Goal: Task Accomplishment & Management: Manage account settings

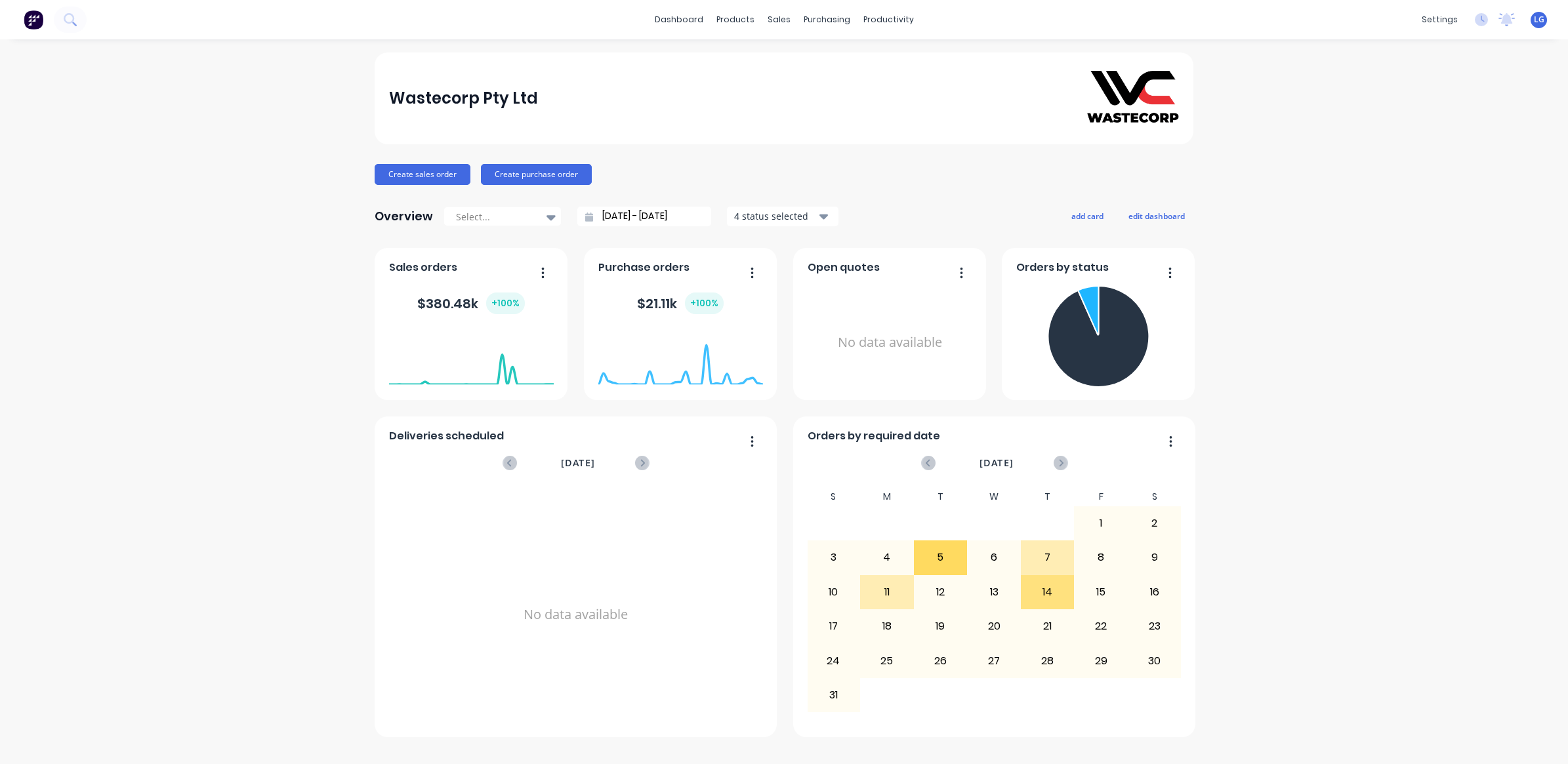
click at [1539, 17] on span "LG" at bounding box center [1538, 19] width 10 height 12
click at [1441, 156] on button "Sign out" at bounding box center [1457, 164] width 174 height 26
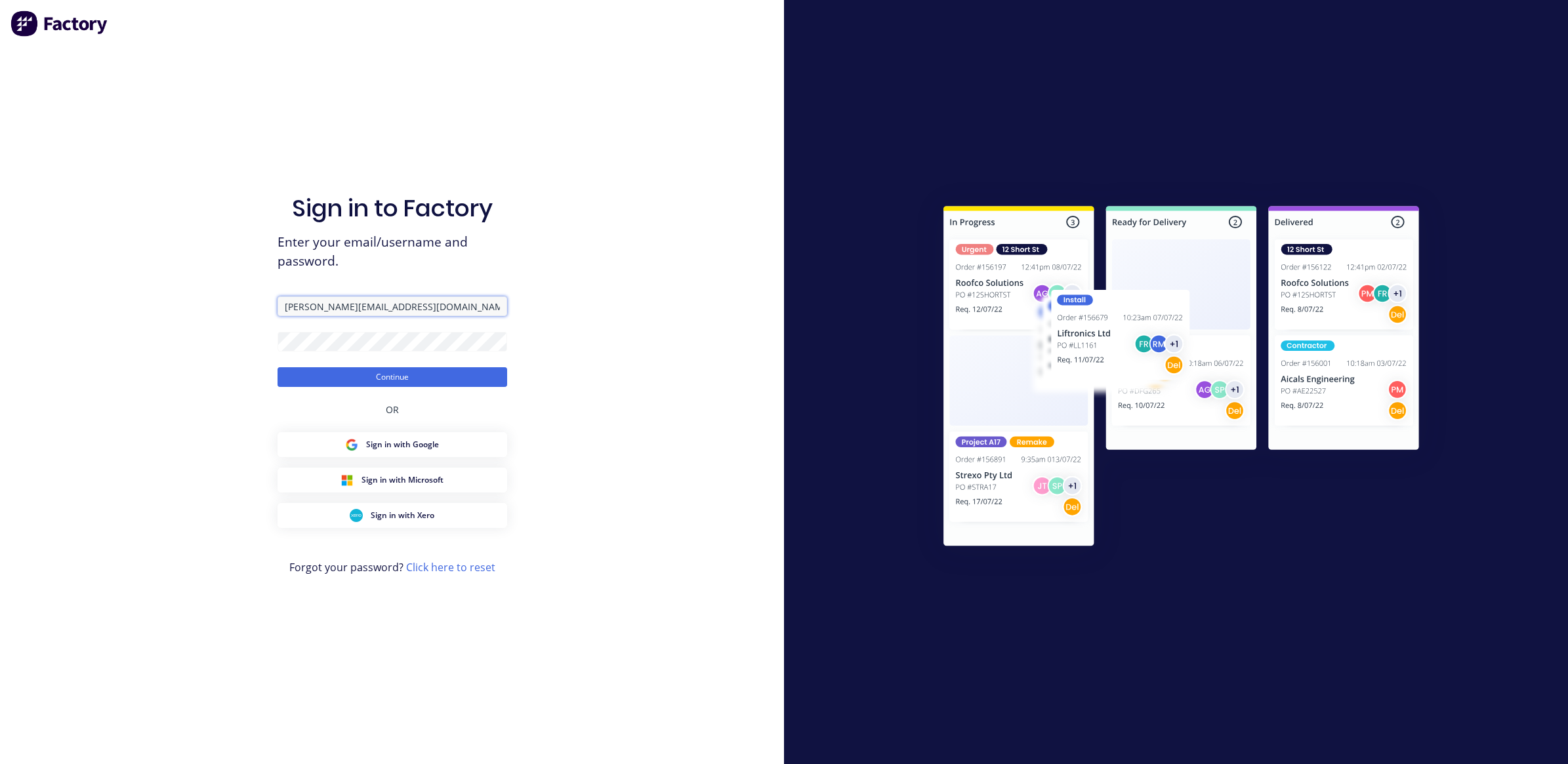
click at [352, 313] on input "[PERSON_NAME][EMAIL_ADDRESS][DOMAIN_NAME]" at bounding box center [392, 306] width 229 height 20
type input "[PERSON_NAME][EMAIL_ADDRESS][DOMAIN_NAME]"
click at [383, 379] on button "Continue" at bounding box center [392, 377] width 229 height 20
